Goal: Task Accomplishment & Management: Use online tool/utility

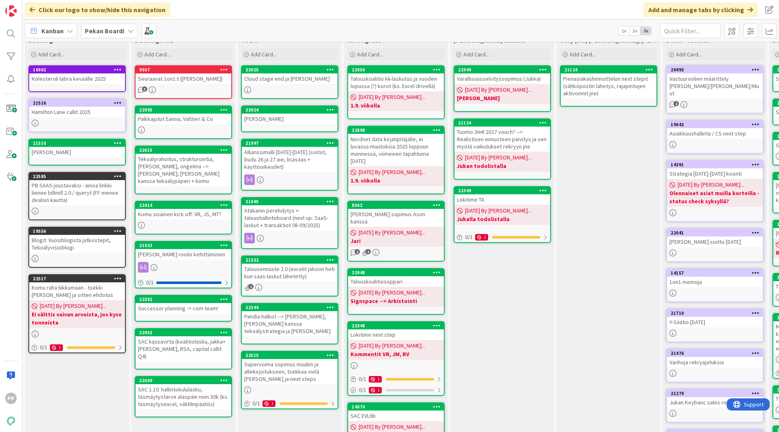
scroll to position [23, 0]
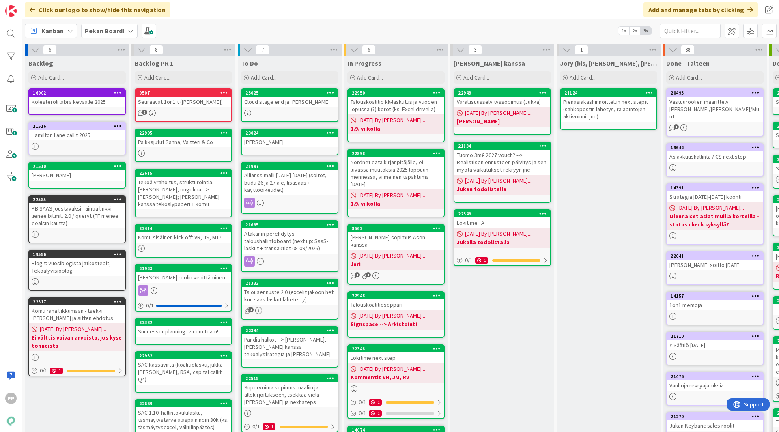
click at [297, 103] on div "Cloud stage end ja [PERSON_NAME]" at bounding box center [290, 102] width 96 height 11
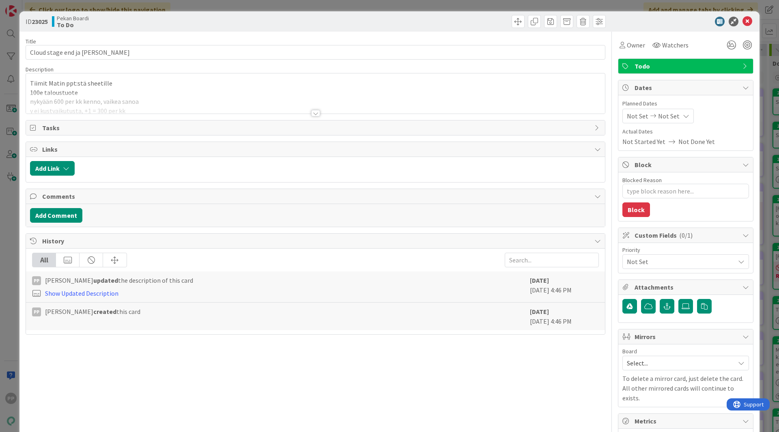
click at [185, 91] on p "100e taloustuote" at bounding box center [315, 92] width 571 height 9
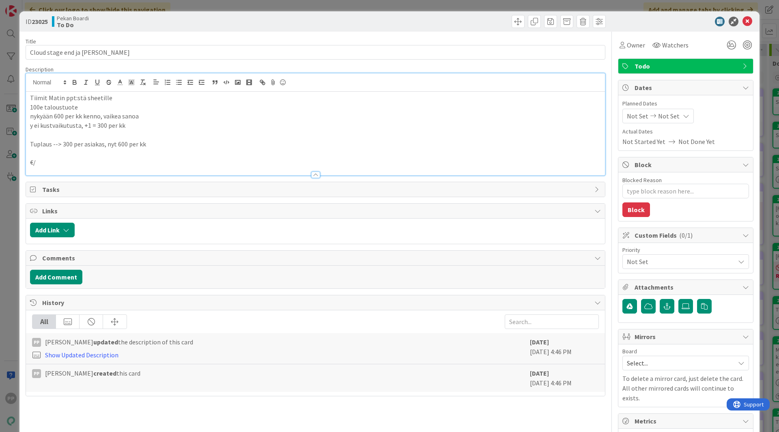
click at [172, 115] on p "nykyään 600 per kk kenno, vaikea sanoa" at bounding box center [315, 116] width 571 height 9
drag, startPoint x: 204, startPoint y: 16, endPoint x: 205, endPoint y: 11, distance: 5.3
click at [204, 15] on div "Pekan Boardi To Do" at bounding box center [183, 21] width 262 height 13
click at [207, 4] on div "ID 23025 Pekan Boardi To Do Title 25 / 128 Cloud stage end ja Mikalo Descriptio…" at bounding box center [389, 216] width 779 height 432
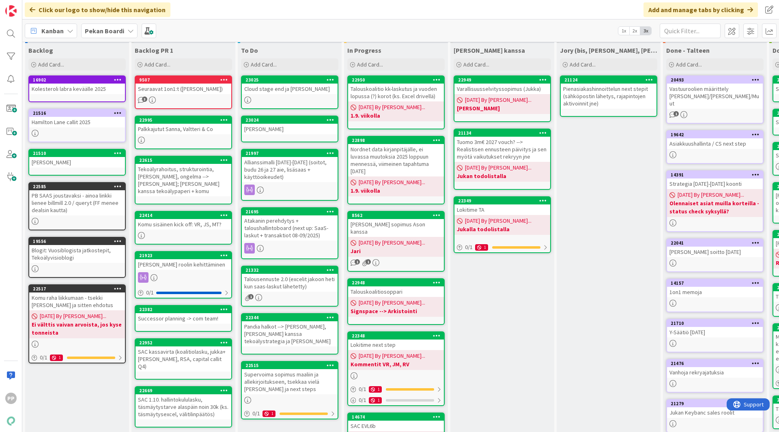
scroll to position [13, 0]
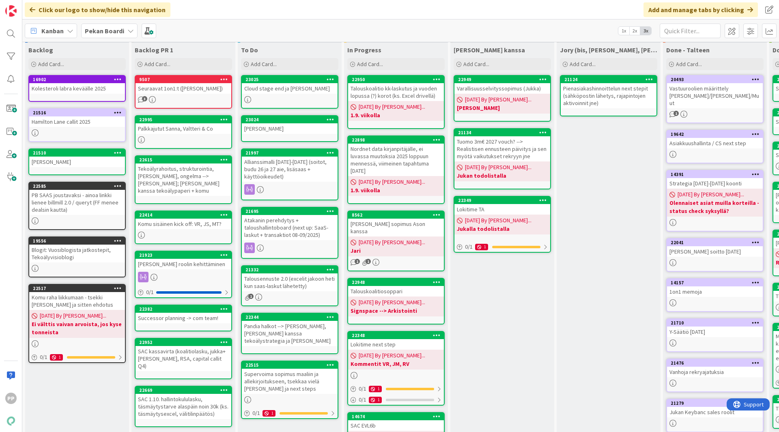
click at [503, 326] on div "Jukan kanssa Add Card... 22949 Varallisuusselvityssopimus (Jukka) 08/26/2025 By…" at bounding box center [503, 291] width 104 height 496
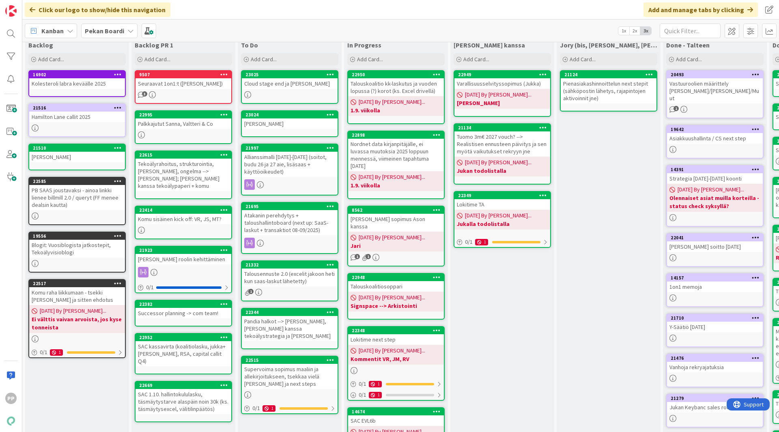
scroll to position [19, 0]
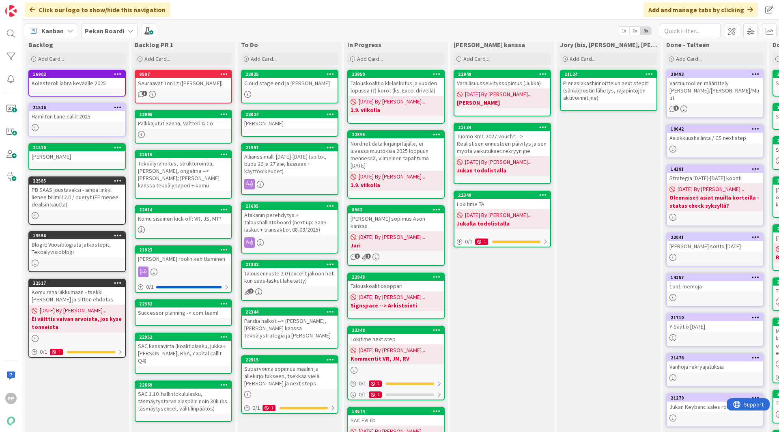
click at [306, 216] on div "Atakanin perehdytys + taloushallintoboard (next up: SaaS-laskut + transaktiot 0…" at bounding box center [290, 222] width 96 height 25
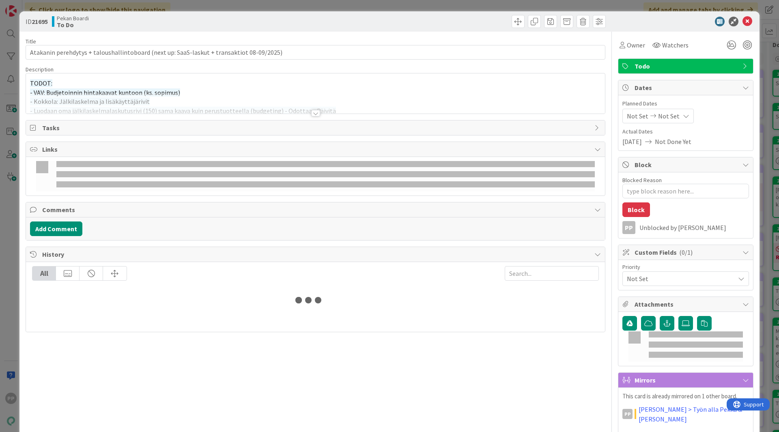
type textarea "x"
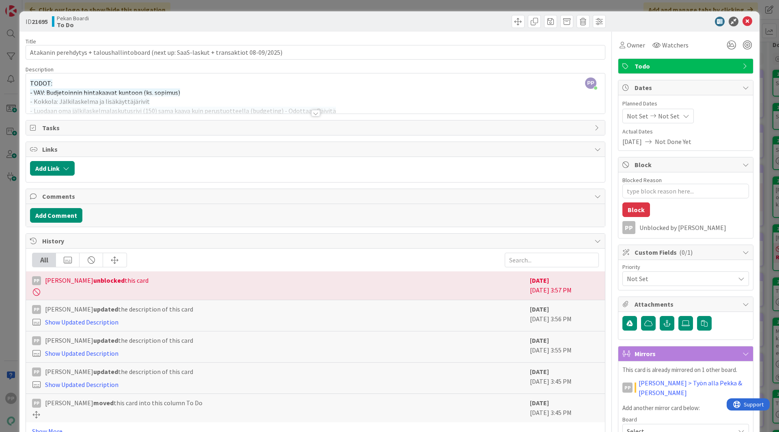
click at [315, 110] on div at bounding box center [315, 113] width 9 height 6
